Goal: Complete application form

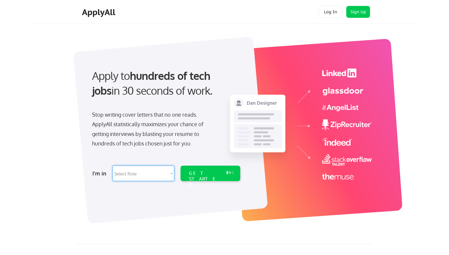
select select ""technical_project_program_mgmt""
click at [198, 179] on div "GET STARTED" at bounding box center [205, 173] width 38 height 15
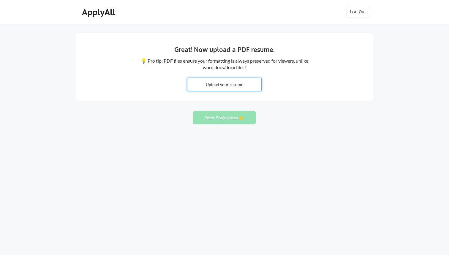
click at [221, 87] on input "file" at bounding box center [225, 84] width 74 height 13
type input "C:\fakepath\[PERSON_NAME] Tech PM.docx"
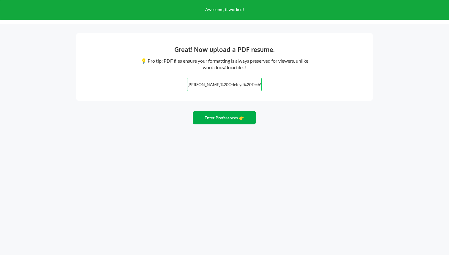
click at [221, 122] on button "Enter Preferences 👉" at bounding box center [224, 117] width 63 height 13
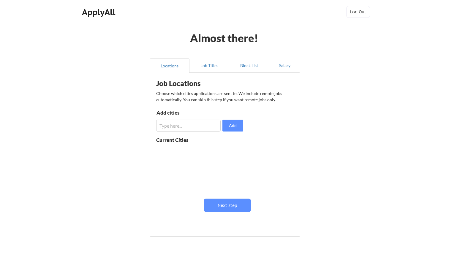
click at [199, 133] on div "Job Locations Choose which cities applications are sent to. We include remote j…" at bounding box center [226, 153] width 147 height 154
click at [197, 129] on input "input" at bounding box center [188, 126] width 65 height 12
type input "Dallas"
click at [229, 127] on button "Add" at bounding box center [233, 126] width 21 height 12
click at [194, 128] on input "input" at bounding box center [188, 126] width 65 height 12
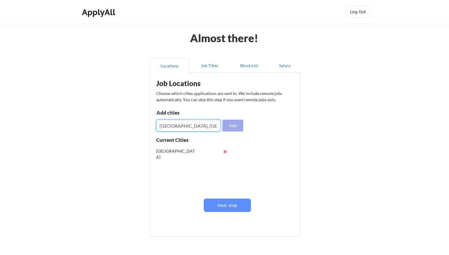
type input "Plano, TX"
click at [235, 124] on button "Add" at bounding box center [233, 126] width 21 height 12
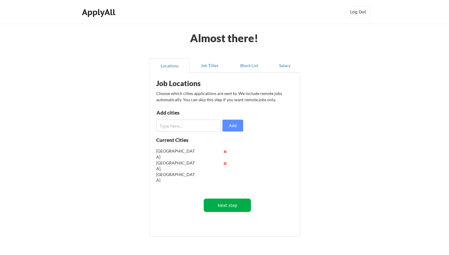
click at [224, 203] on button "Next step" at bounding box center [227, 205] width 47 height 13
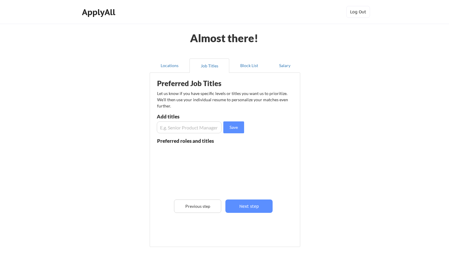
click at [202, 132] on input "input" at bounding box center [189, 128] width 65 height 12
type input "Project Manager"
click at [166, 129] on input "input" at bounding box center [189, 128] width 65 height 12
type input "Senior Project Manager"
click at [168, 125] on input "input" at bounding box center [189, 128] width 65 height 12
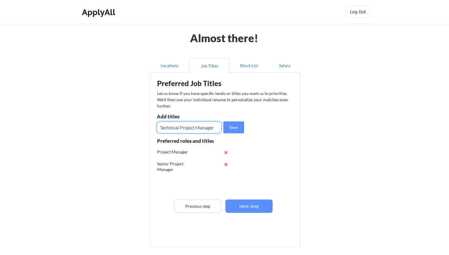
type input "Technical Project Manager"
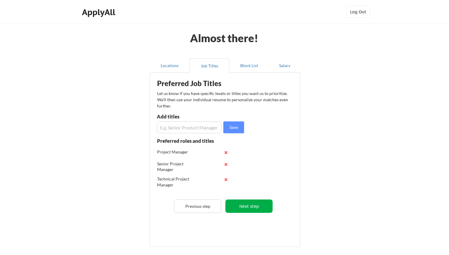
click at [250, 205] on button "Next step" at bounding box center [249, 206] width 47 height 13
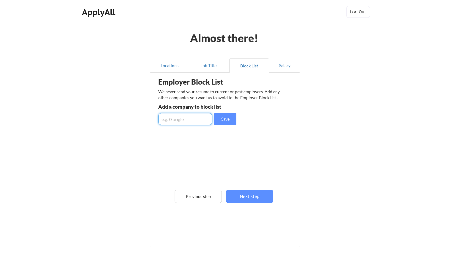
click at [203, 115] on input "input" at bounding box center [185, 119] width 54 height 12
type input "Bell Bank"
click at [190, 120] on input "input" at bounding box center [185, 119] width 54 height 12
type input "Premier Bankcard"
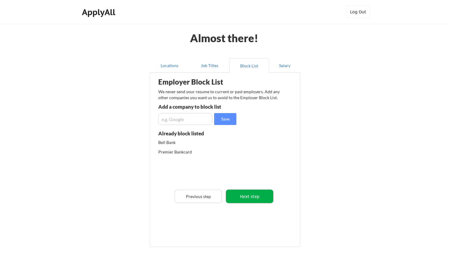
click at [255, 194] on button "Next step" at bounding box center [249, 196] width 47 height 13
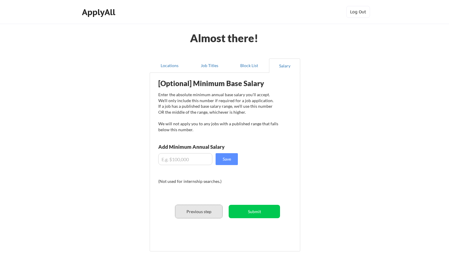
click at [208, 211] on button "Previous step" at bounding box center [198, 211] width 47 height 13
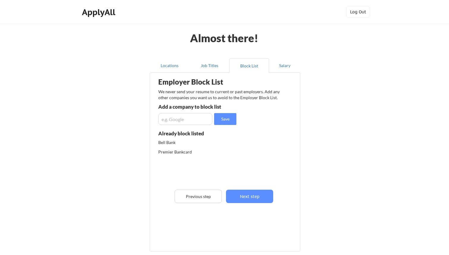
click at [187, 122] on input "input" at bounding box center [185, 119] width 54 height 12
type input "Midcontinent Communications"
click at [242, 201] on button "Next step" at bounding box center [249, 196] width 47 height 13
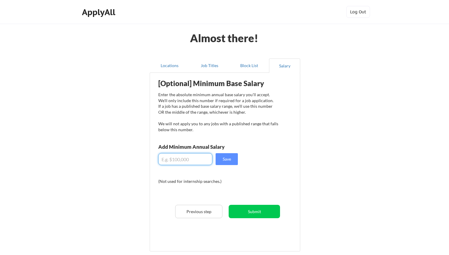
click at [203, 163] on input "input" at bounding box center [185, 159] width 54 height 12
type input "$105,000"
click at [227, 163] on button "Save" at bounding box center [227, 159] width 22 height 12
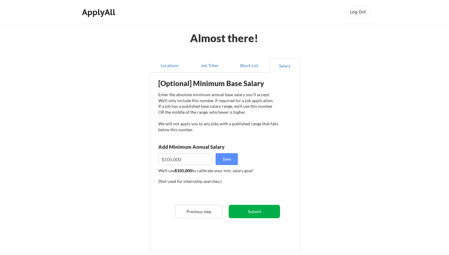
click at [249, 213] on button "Submit" at bounding box center [254, 211] width 51 height 13
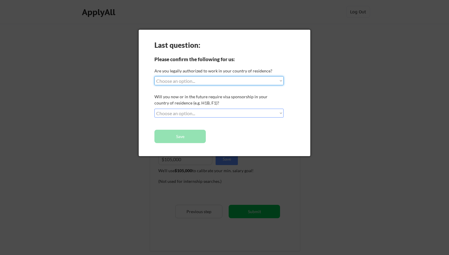
select select ""yes__i_am_a_us_green_card_holder""
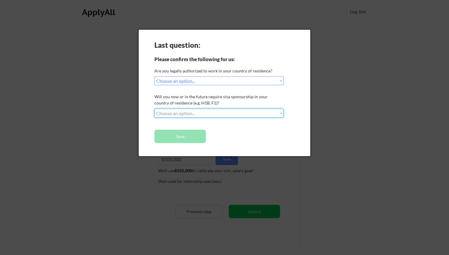
select select ""no__i_will_not_need_sponsorship""
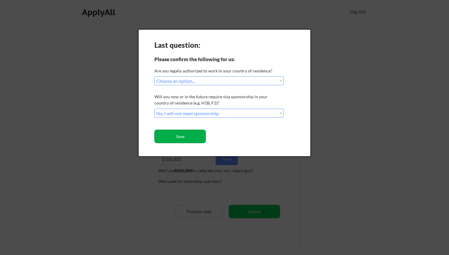
click at [191, 136] on button "Save" at bounding box center [180, 136] width 51 height 13
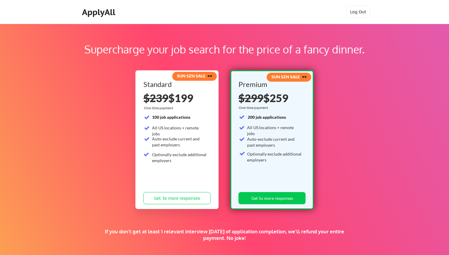
click at [175, 126] on div "All US locations + remote jobs" at bounding box center [179, 131] width 55 height 12
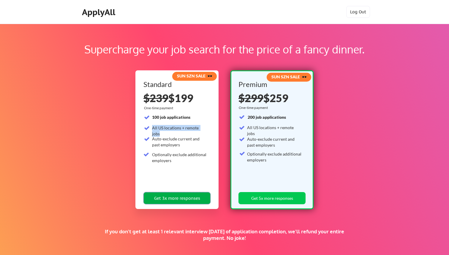
click at [179, 193] on button "Get 3x more responses" at bounding box center [177, 198] width 67 height 12
